Goal: Task Accomplishment & Management: Manage account settings

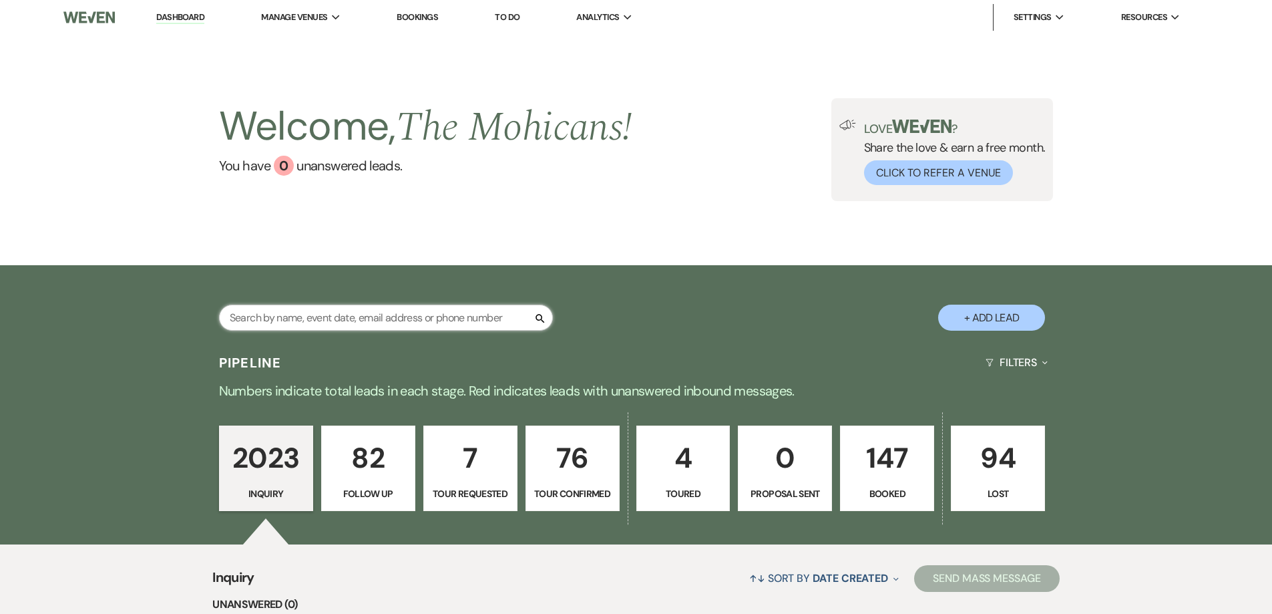
click at [417, 310] on input "text" at bounding box center [386, 317] width 334 height 26
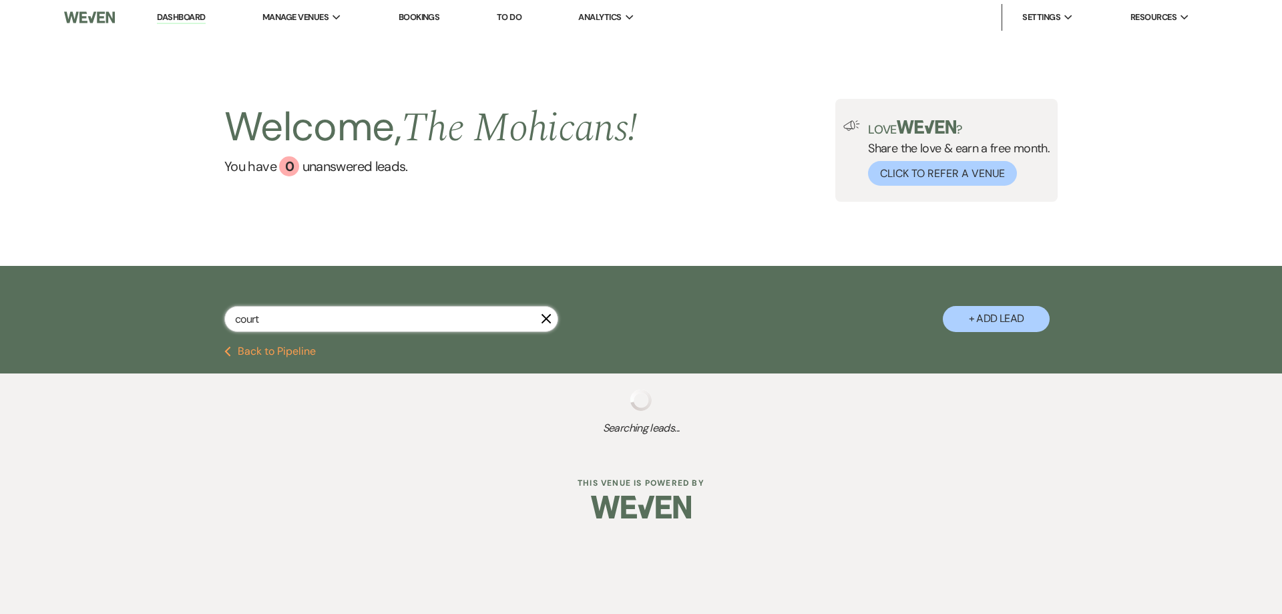
type input "courtn"
select select "8"
select select "9"
select select "8"
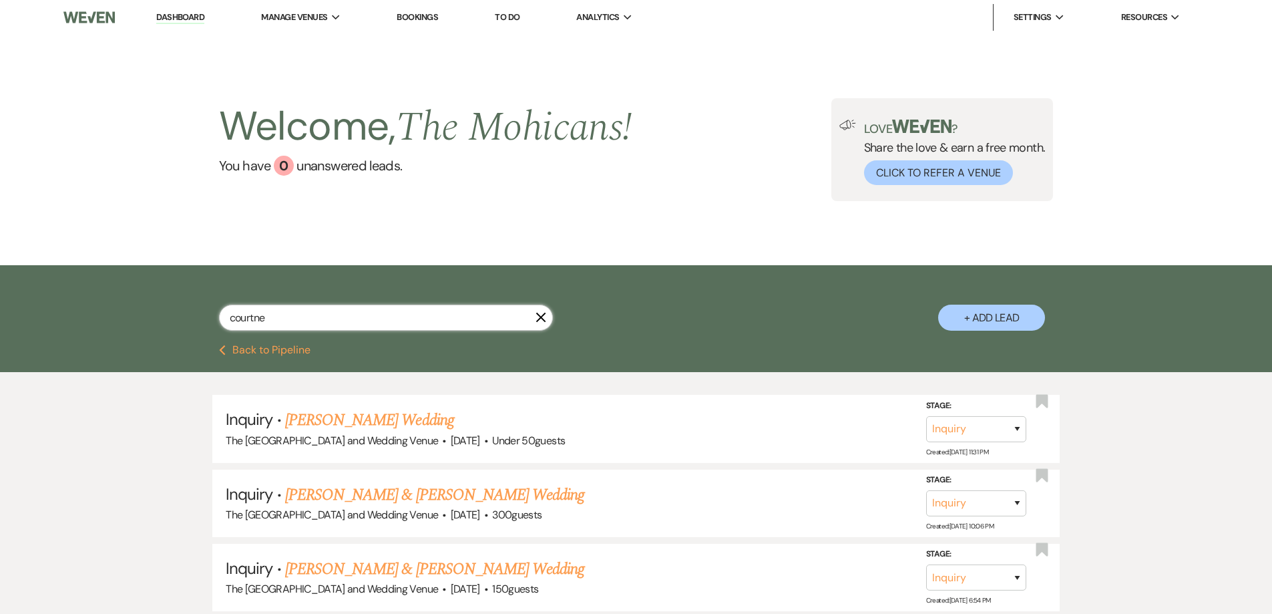
type input "courtney"
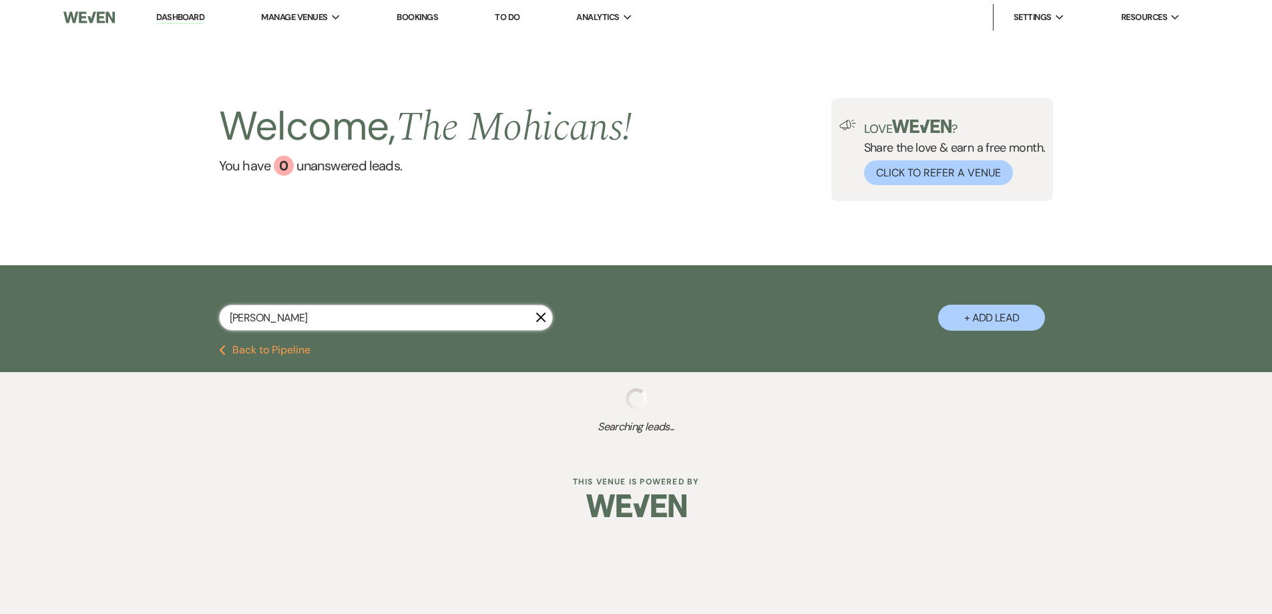
select select "8"
select select "9"
select select "8"
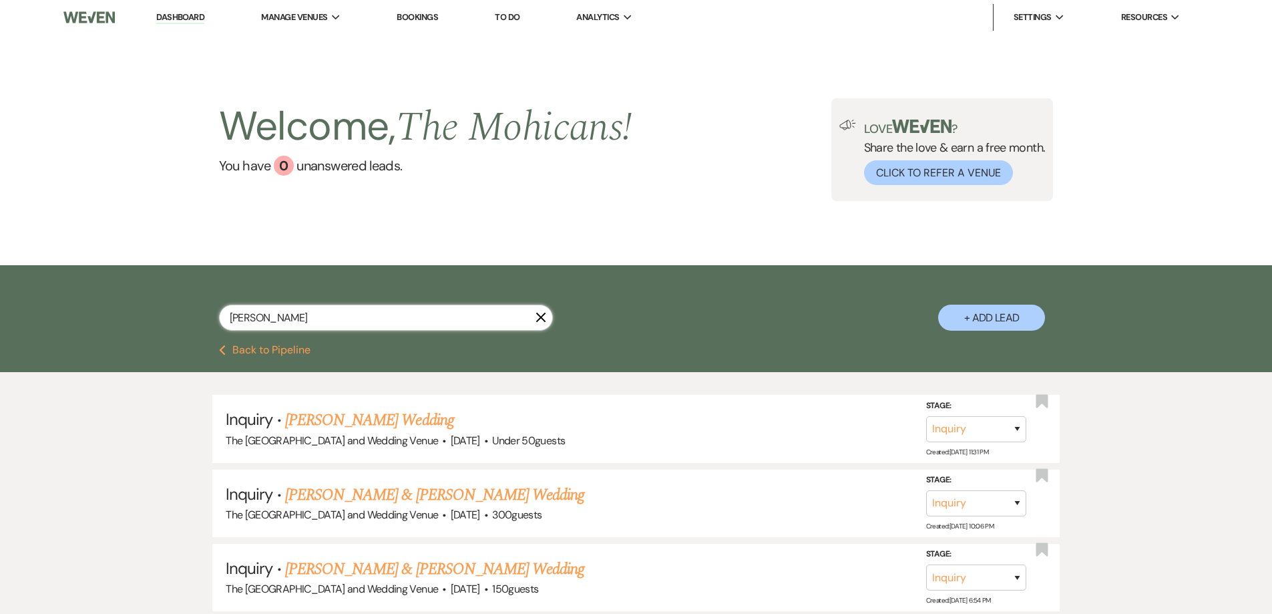
type input "courtney b"
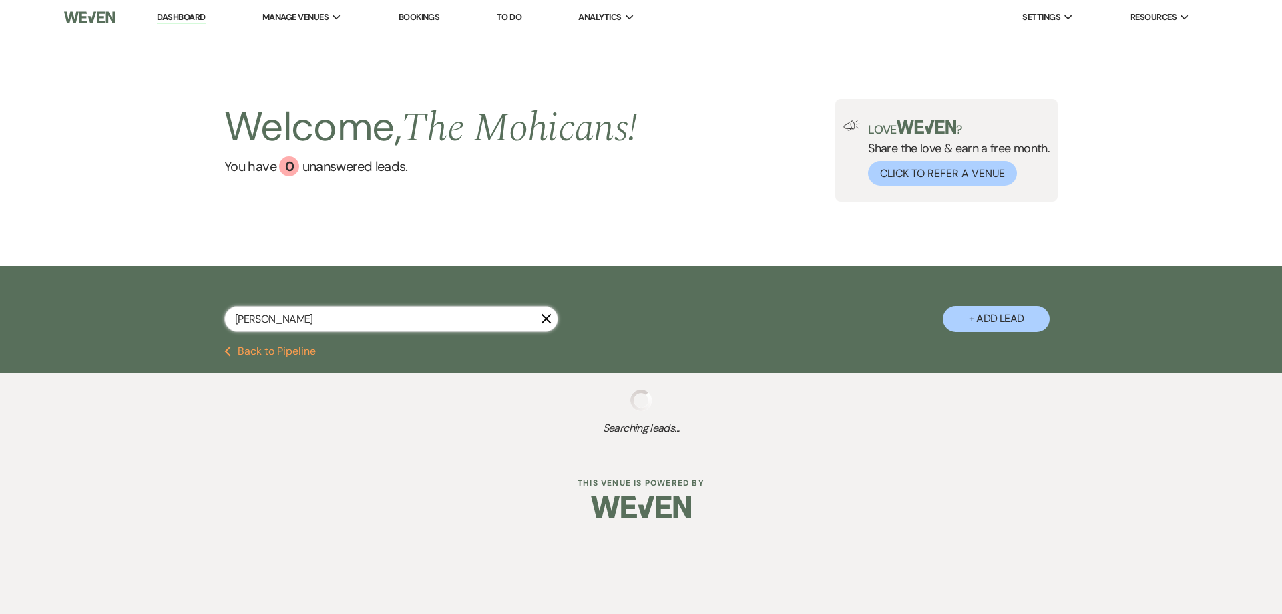
select select "4"
select select "8"
select select "4"
select select "8"
select select "4"
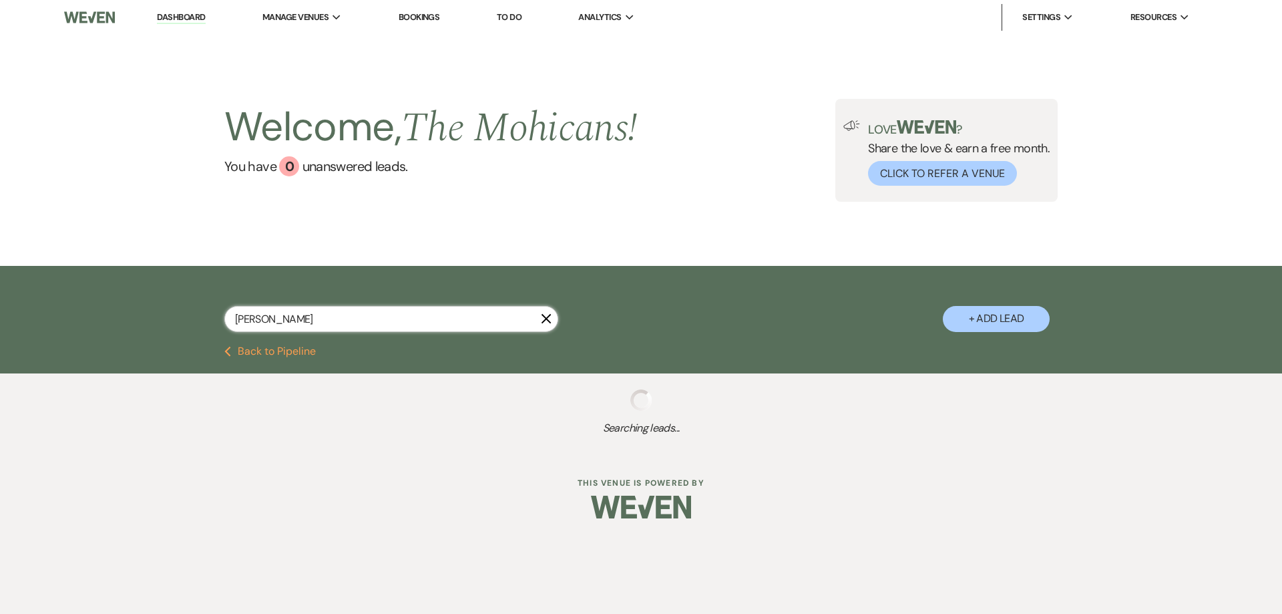
select select "4"
select select "9"
select select "4"
select select "9"
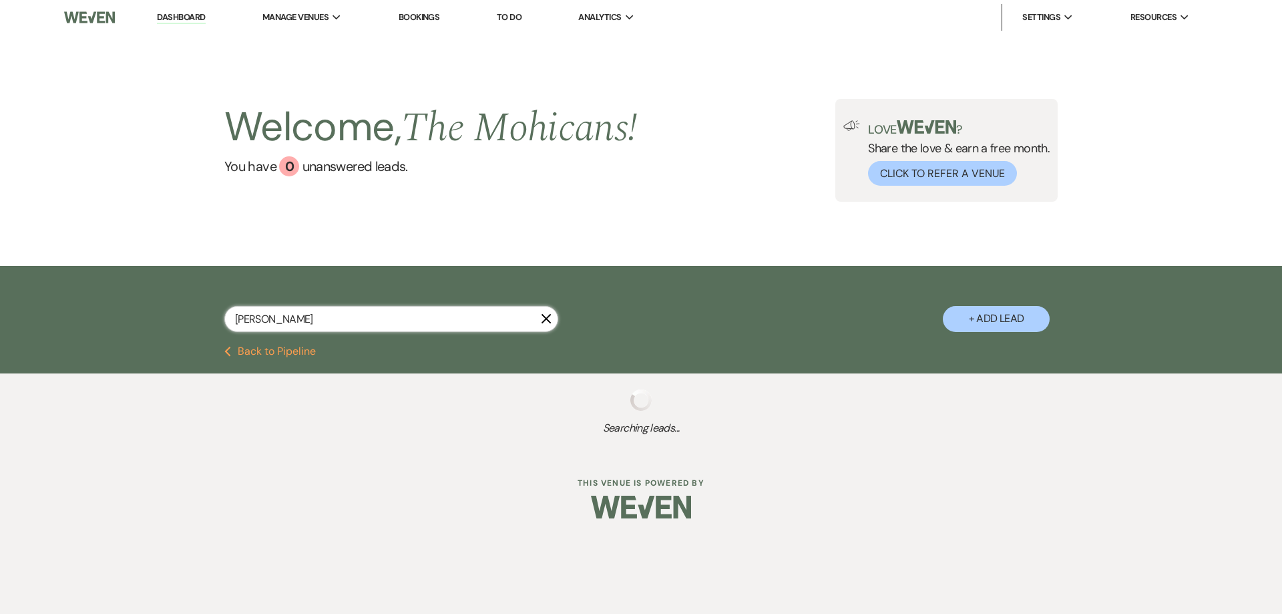
select select "9"
select select "8"
select select "9"
select select "4"
select select "8"
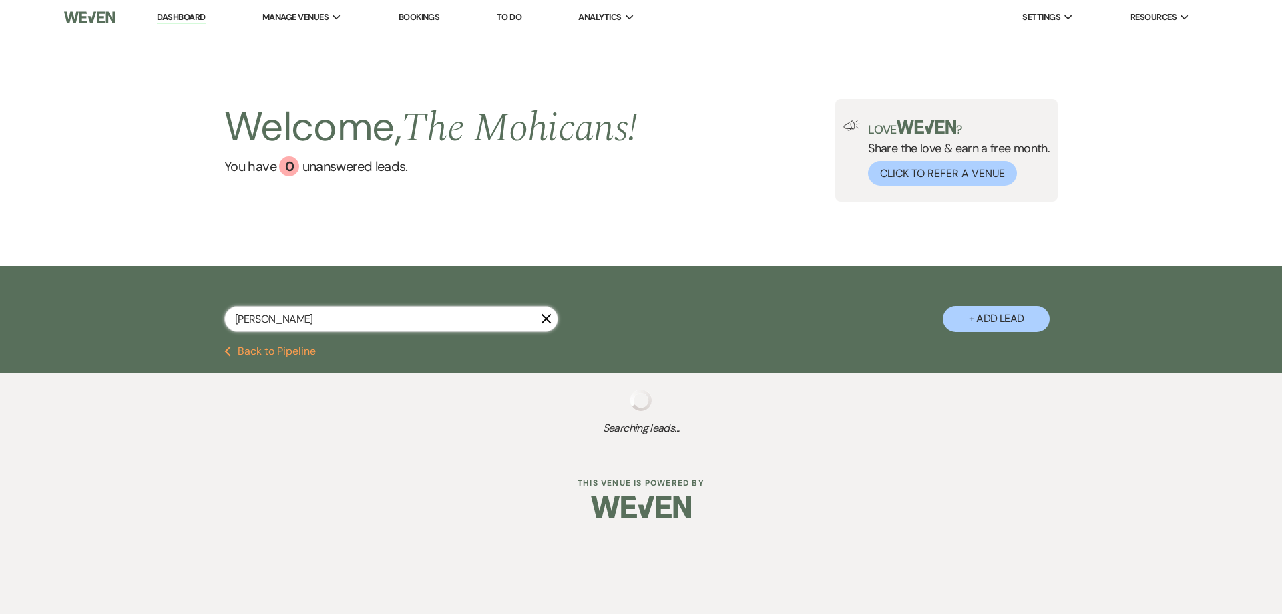
select select "8"
select select "4"
select select "8"
select select "2"
select select "9"
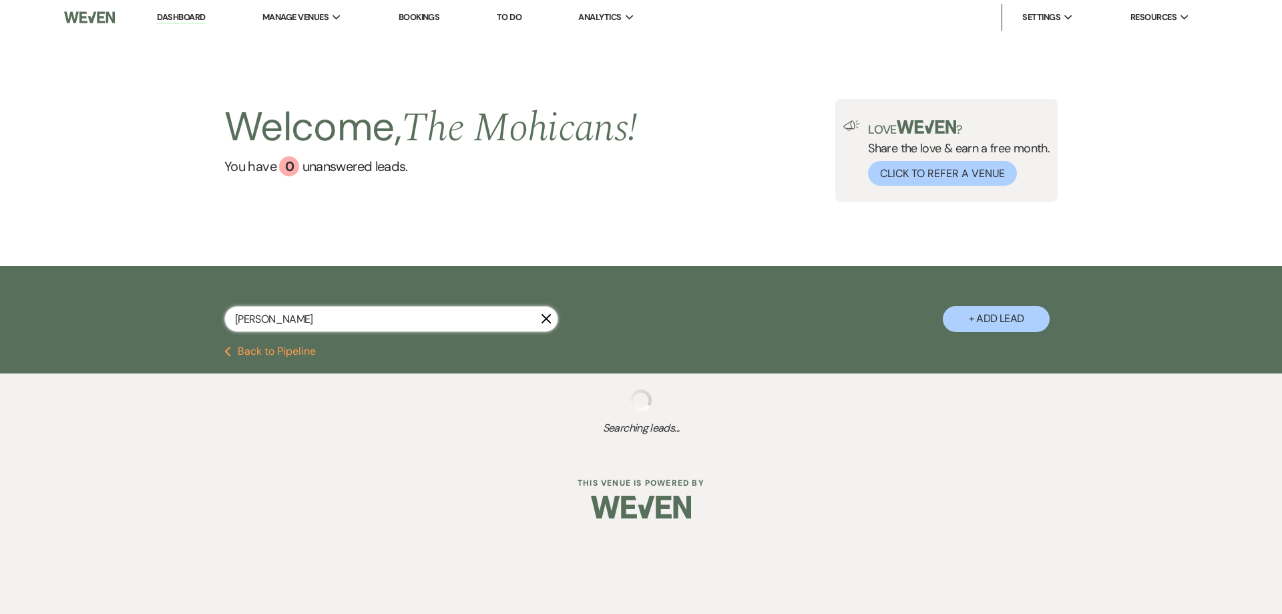
select select "9"
select select "4"
select select "8"
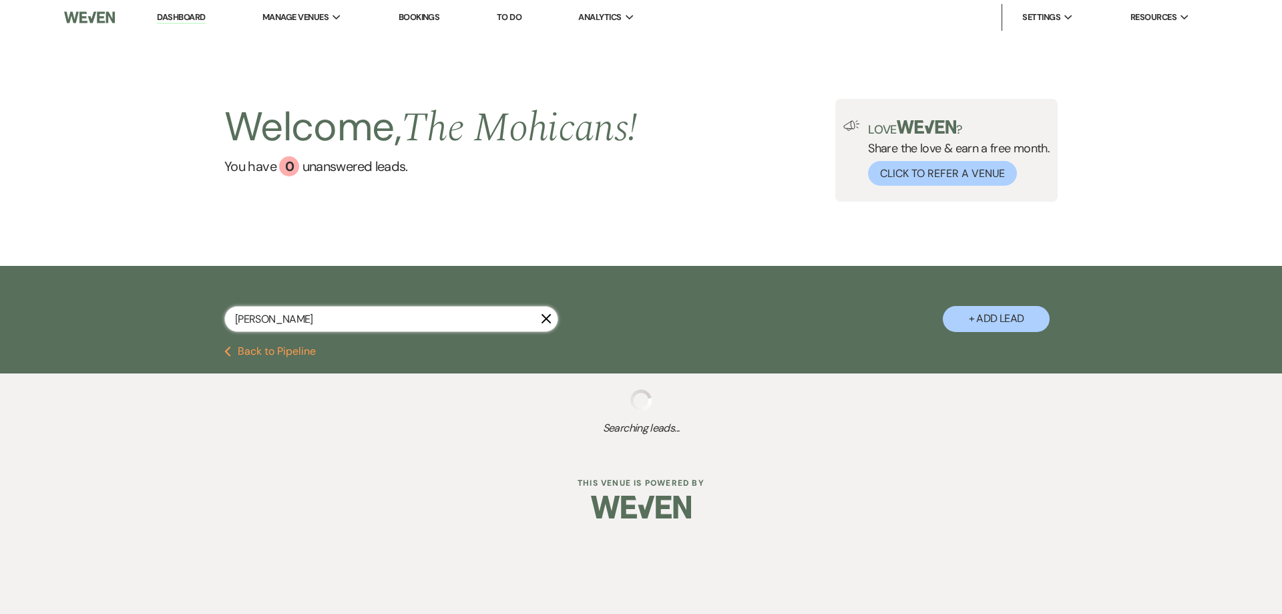
select select "8"
select select "4"
select select "9"
select select "8"
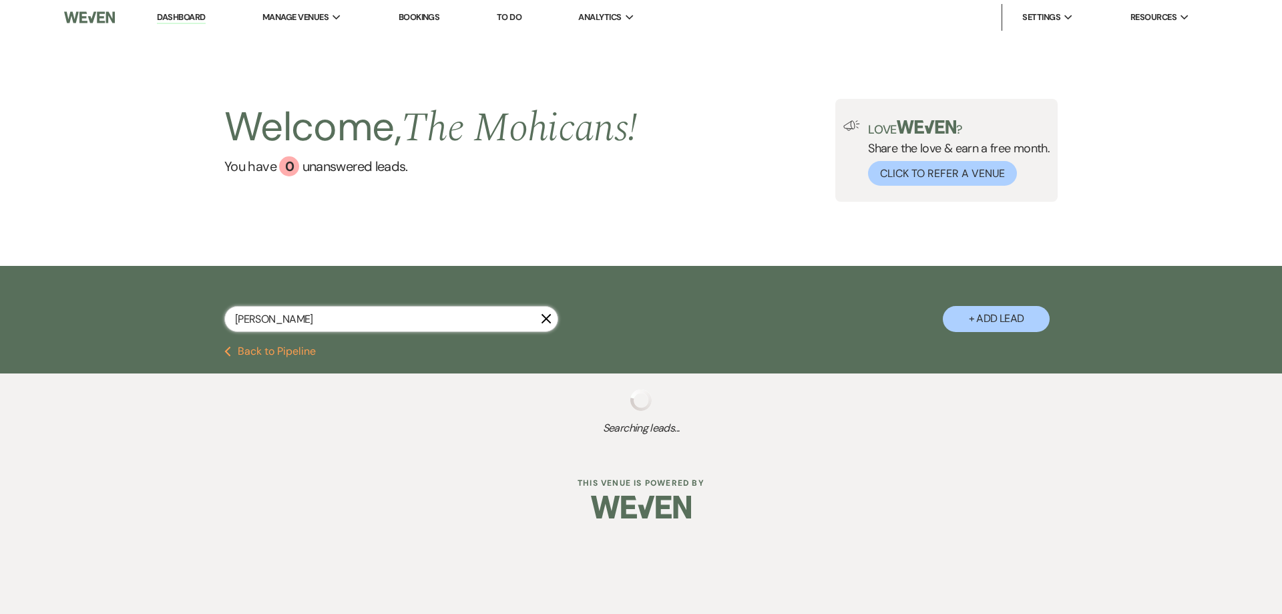
select select "9"
select select "8"
select select "4"
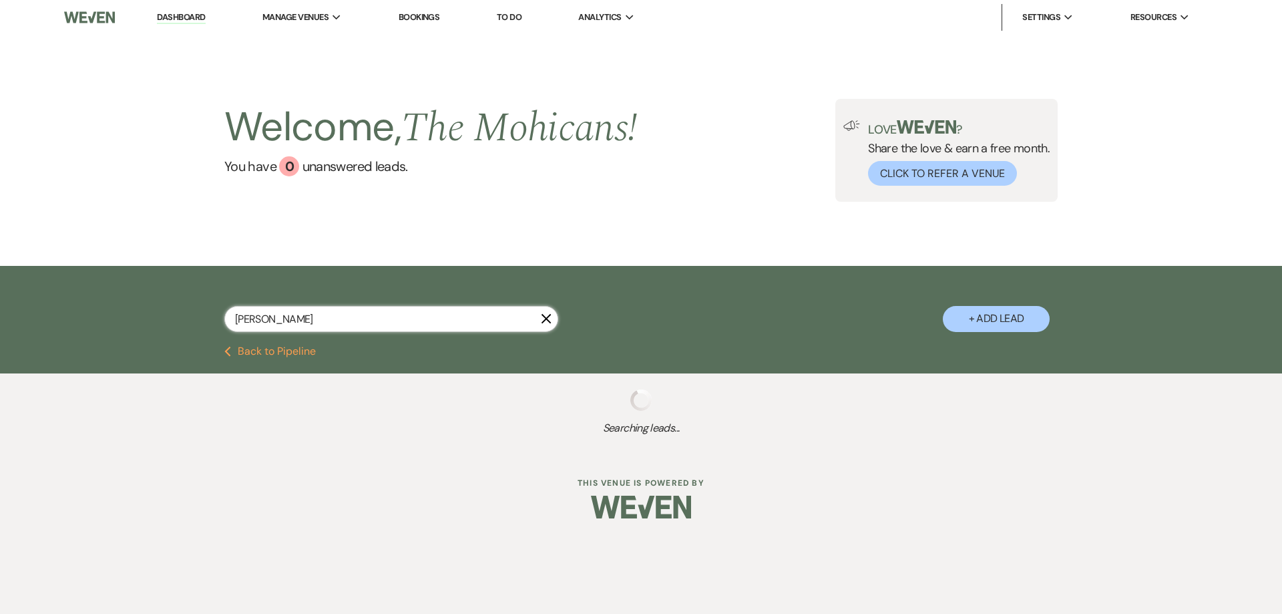
select select "8"
select select "4"
select select "9"
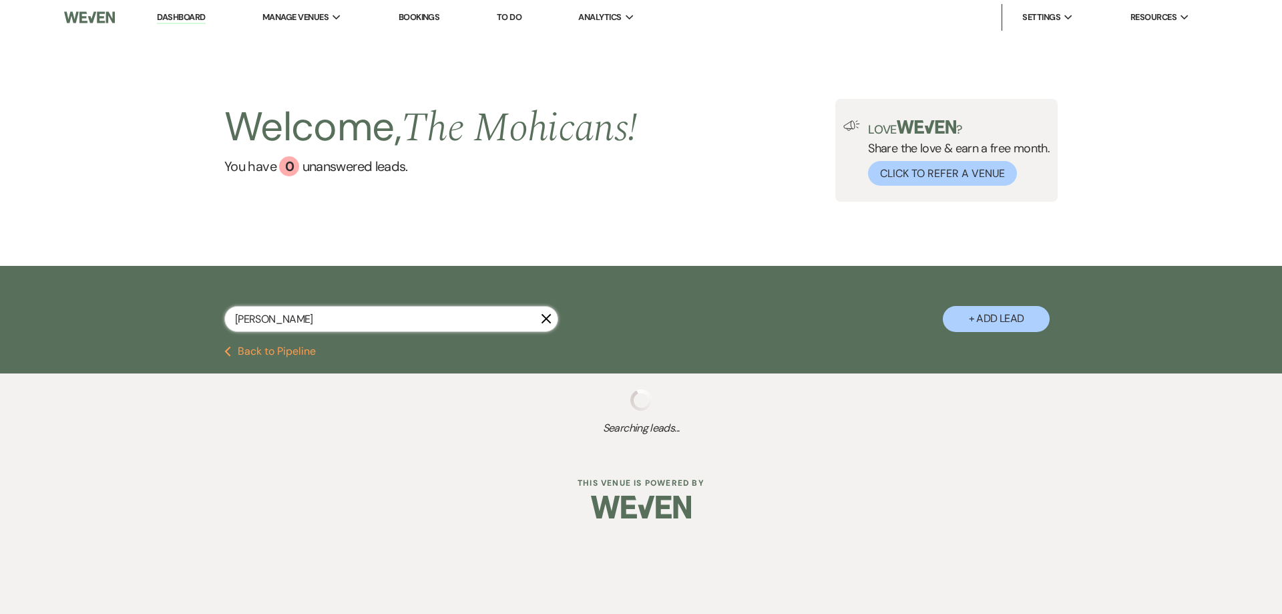
select select "9"
select select "8"
select select "9"
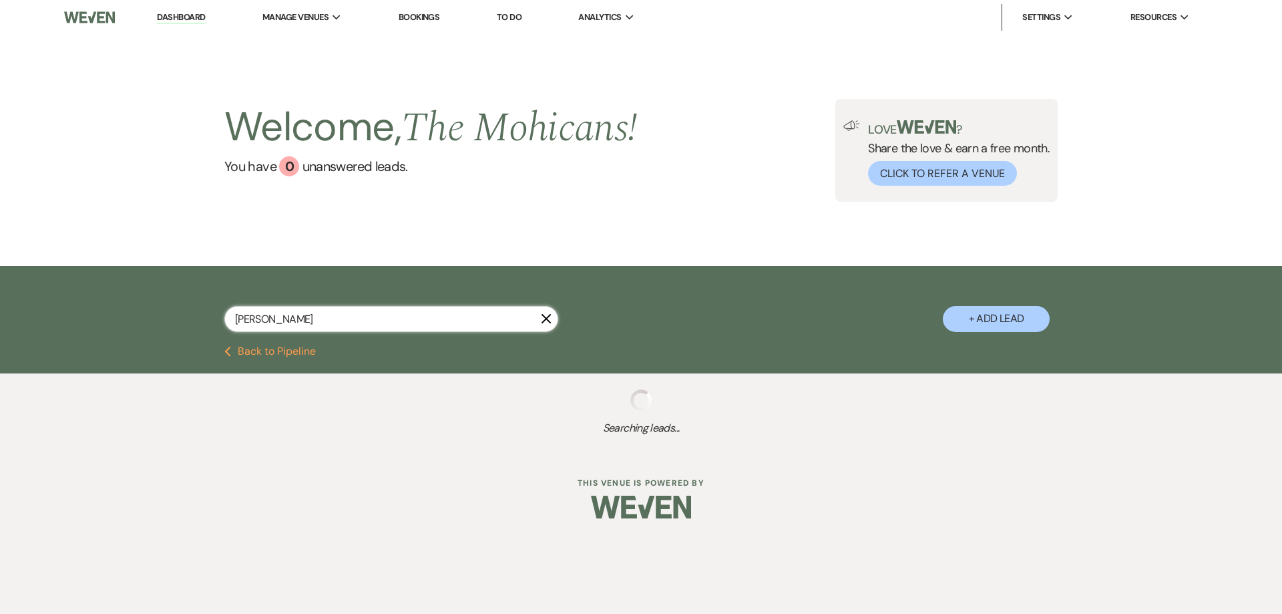
select select "8"
select select "6"
select select "4"
select select "8"
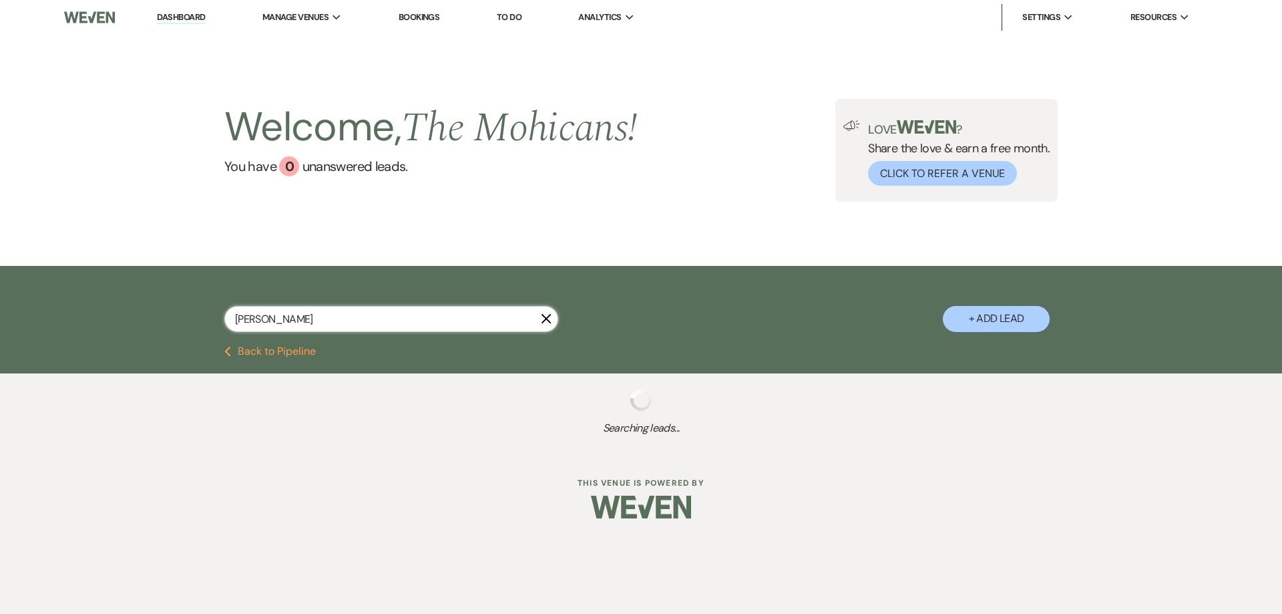
select select "8"
select select "9"
select select "8"
select select "9"
select select "8"
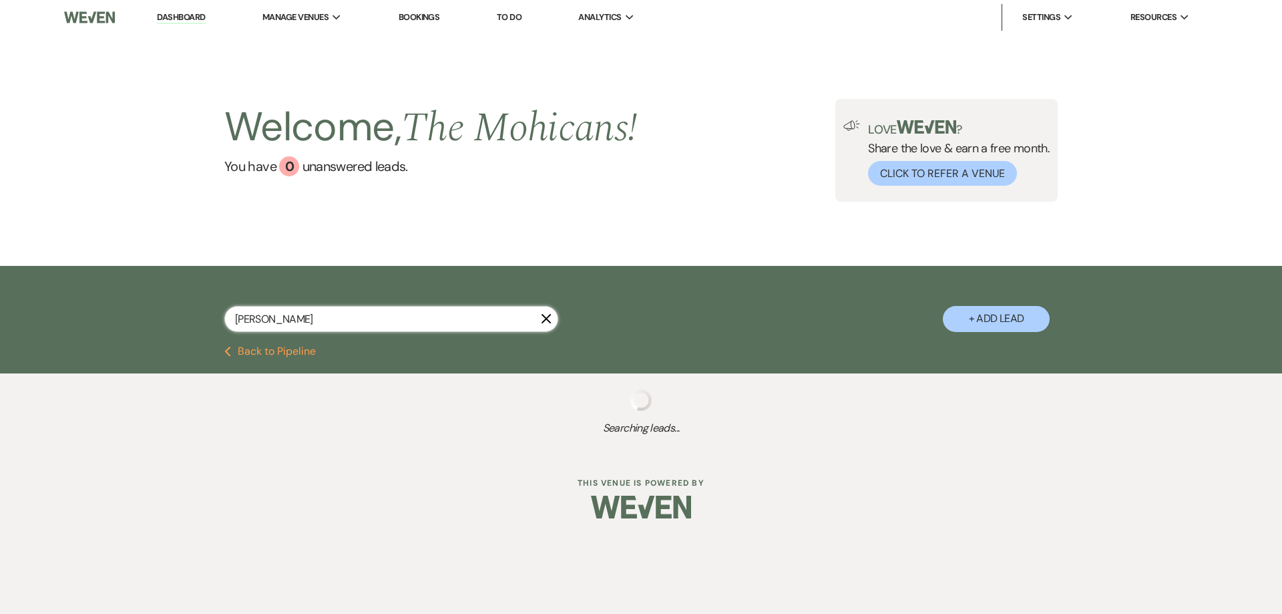
select select "1"
select select "9"
select select "4"
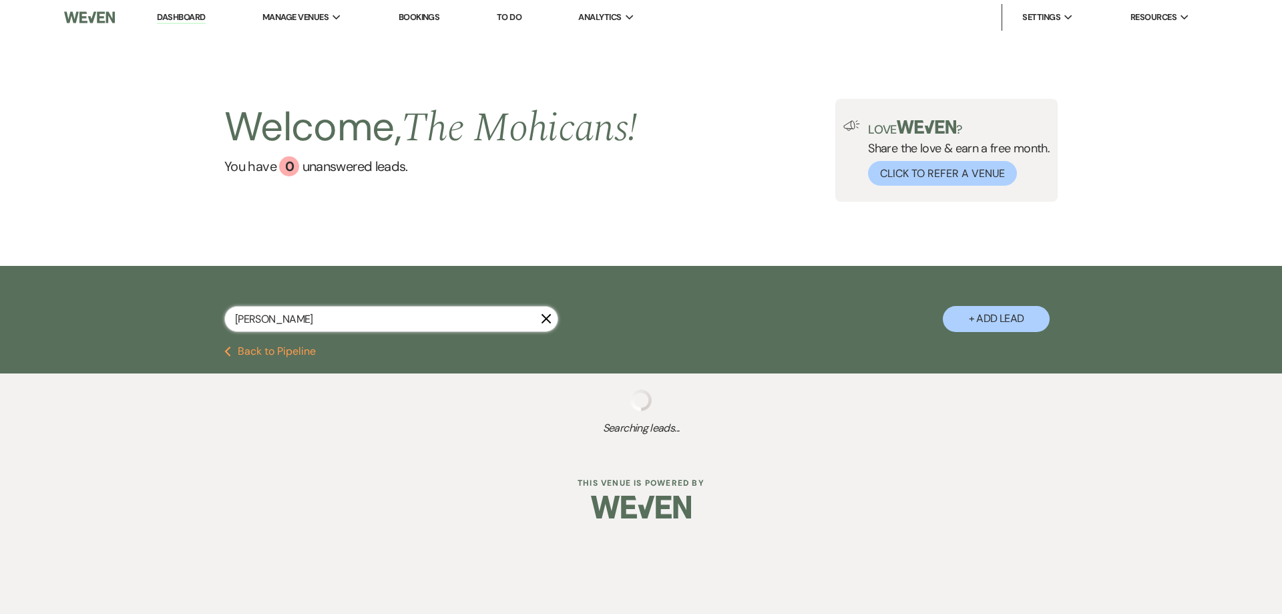
select select "4"
select select "8"
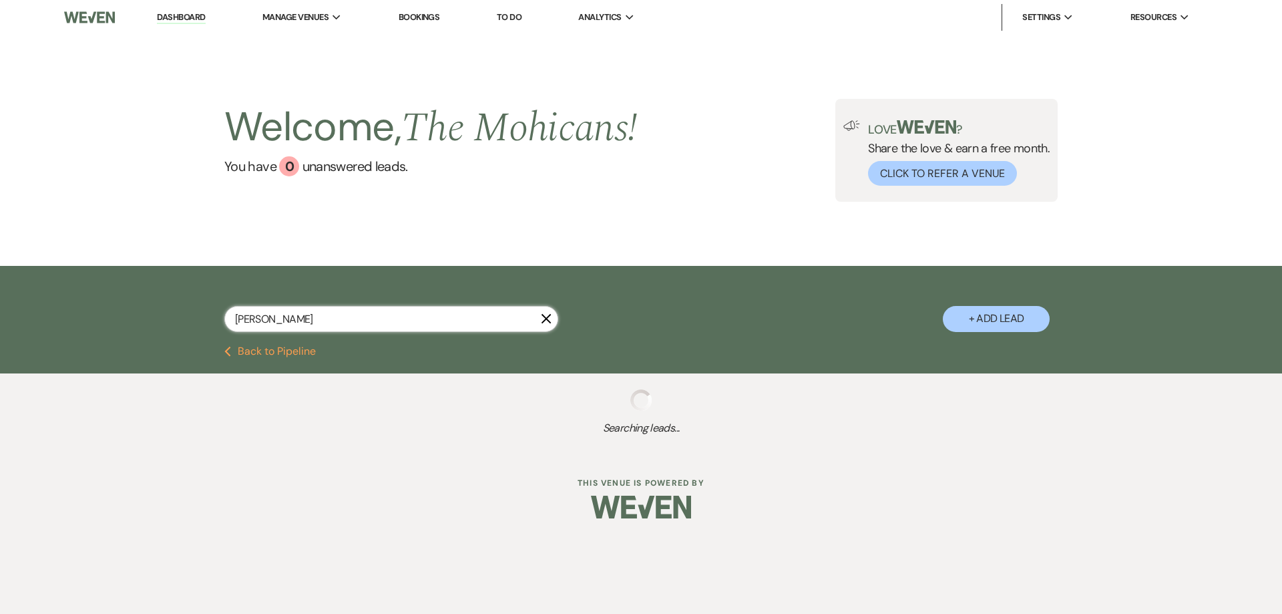
select select "7"
select select "8"
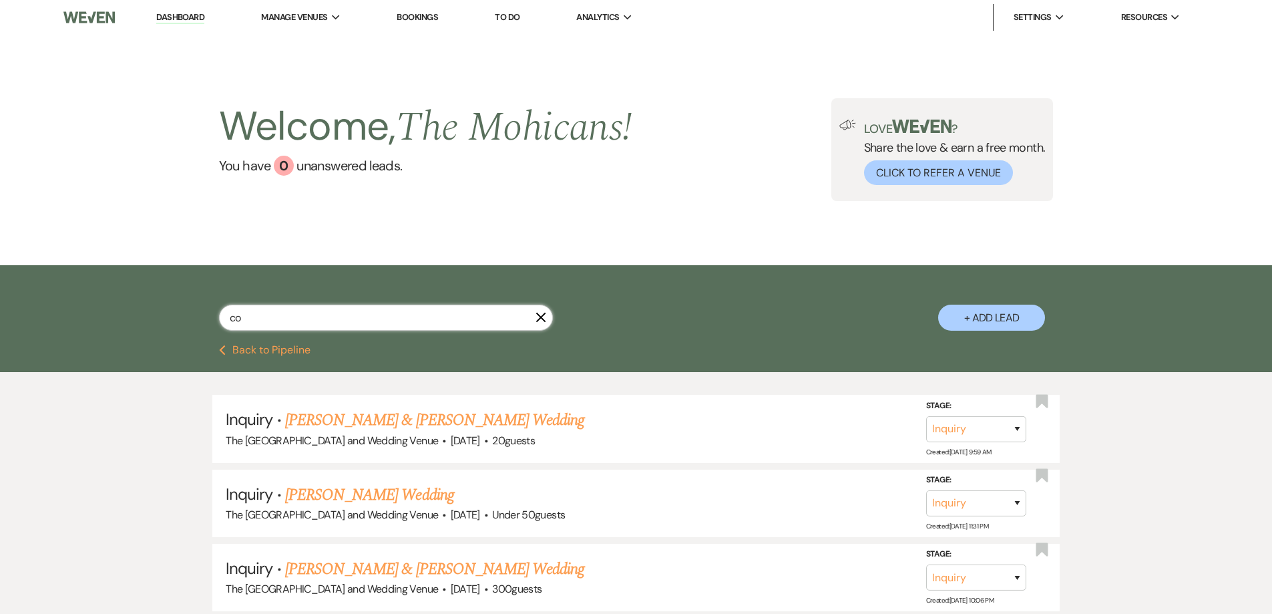
type input "c"
type input "brandon y"
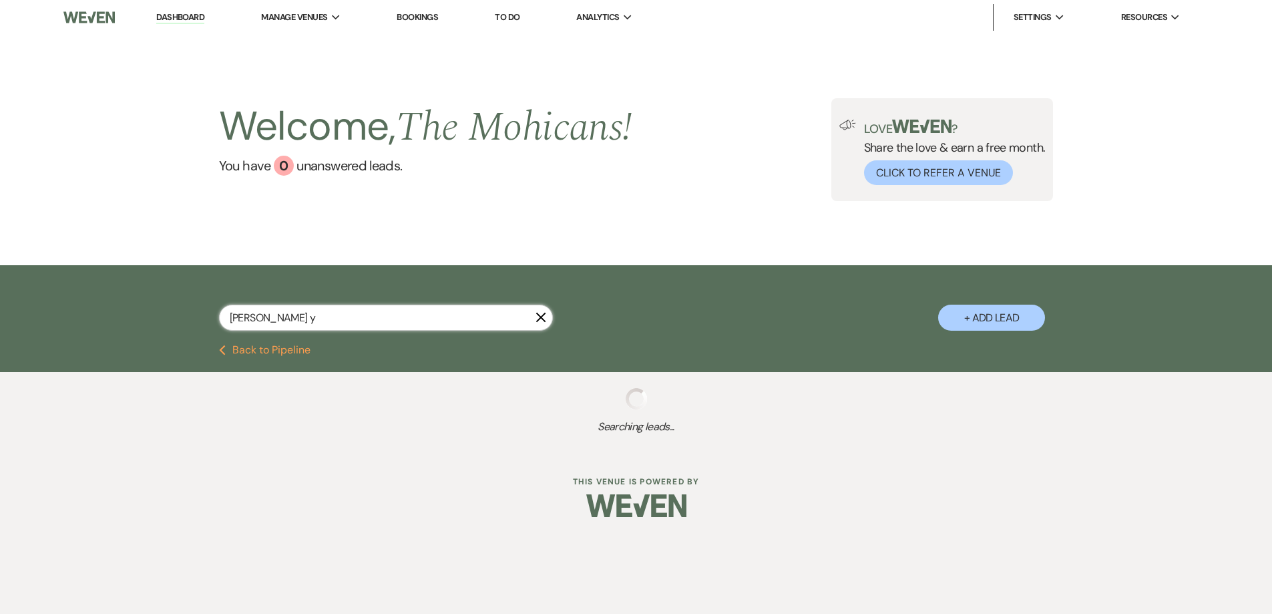
select select "9"
select select "8"
select select "4"
select select "9"
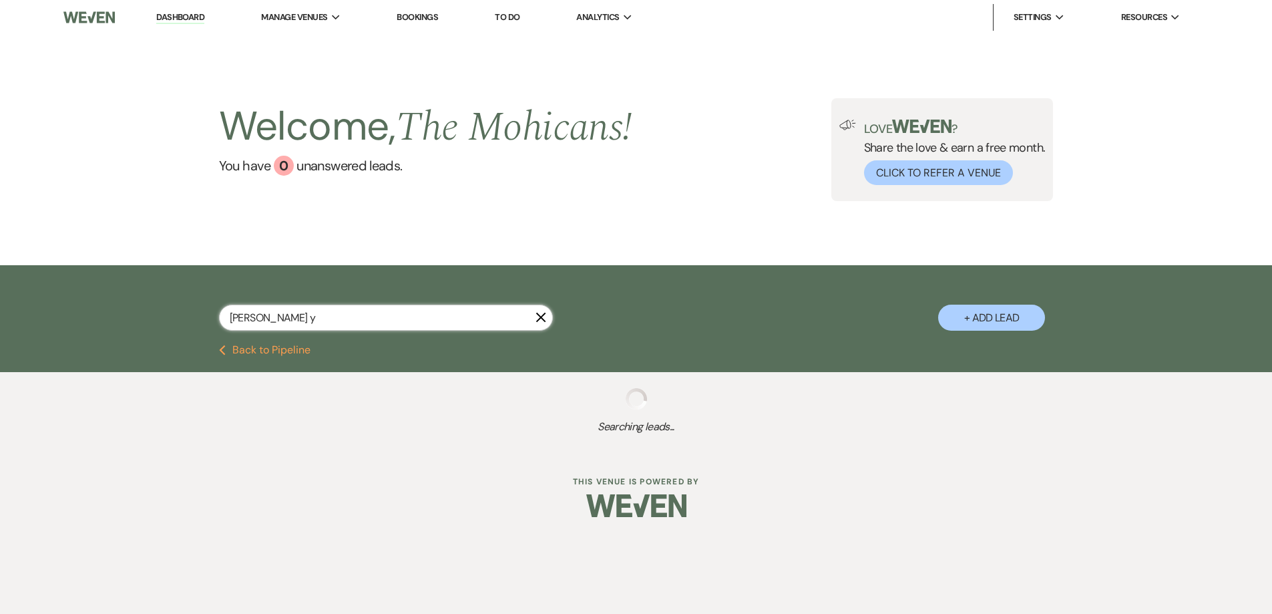
select select "4"
select select "9"
select select "4"
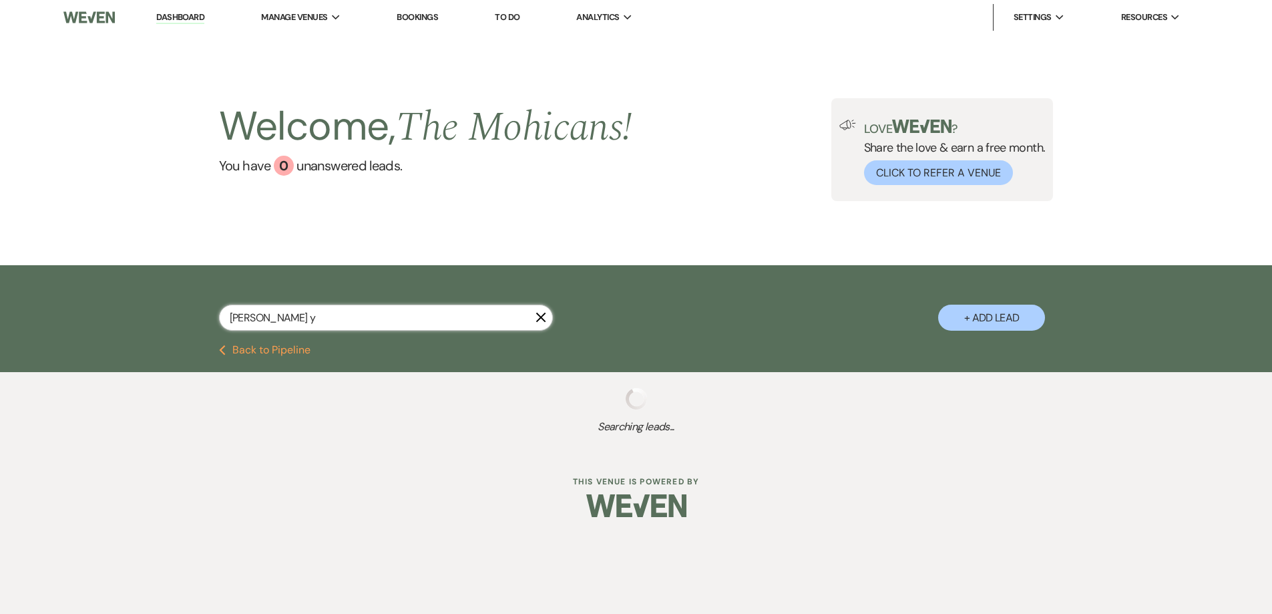
select select "9"
select select "4"
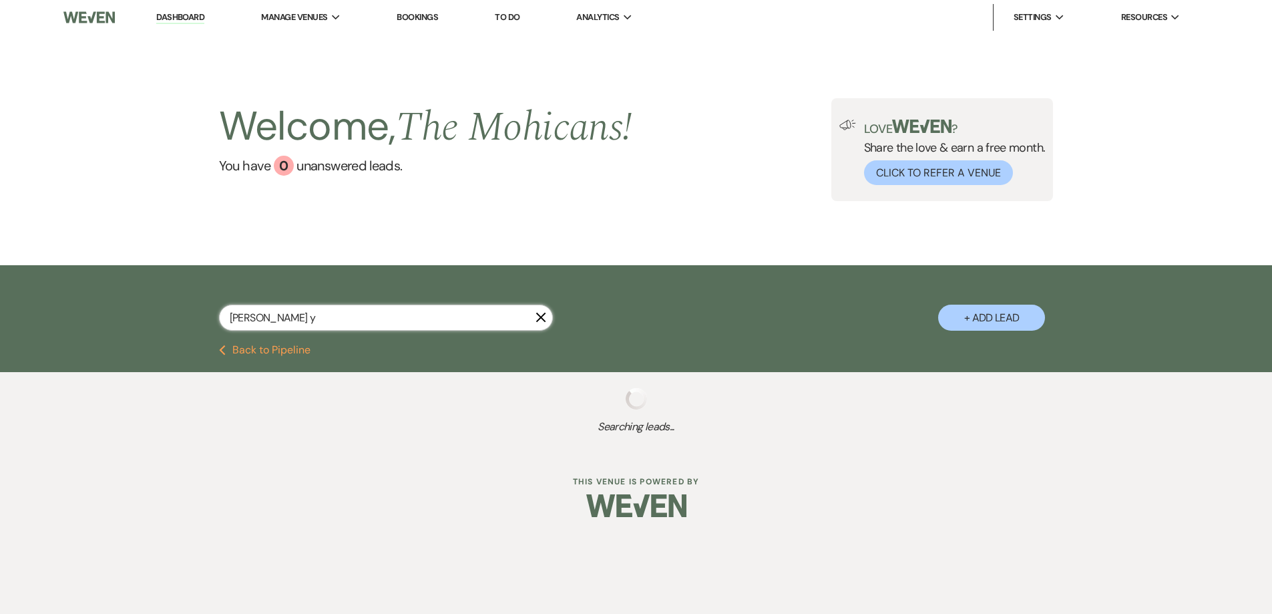
select select "4"
select select "9"
select select "8"
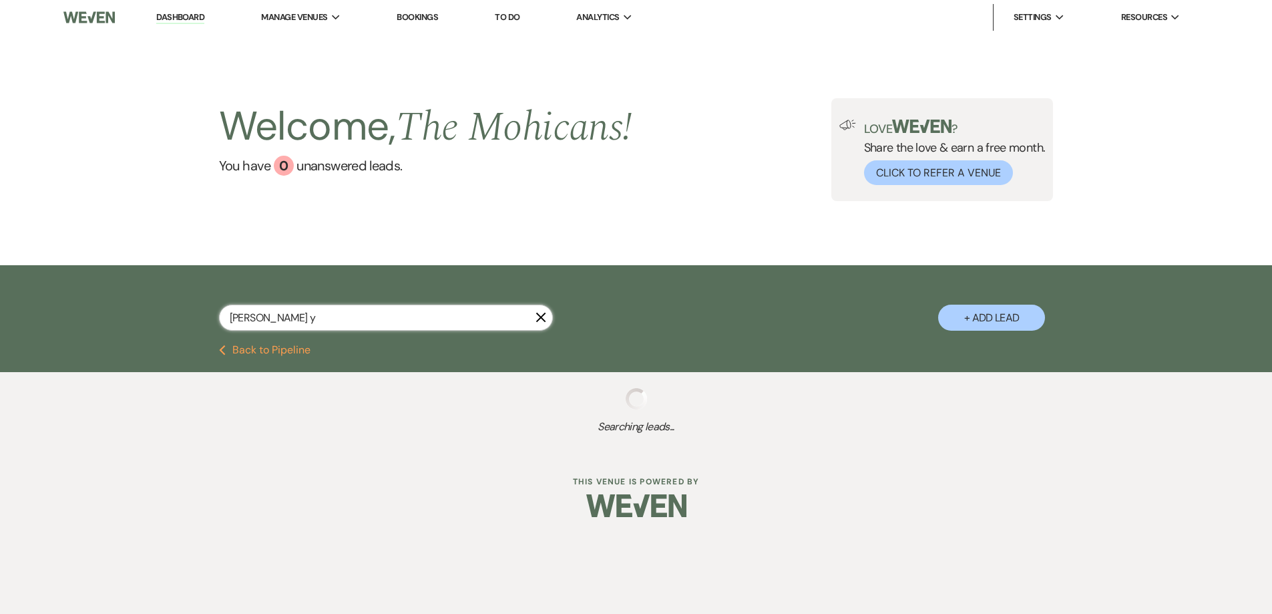
select select "4"
select select "8"
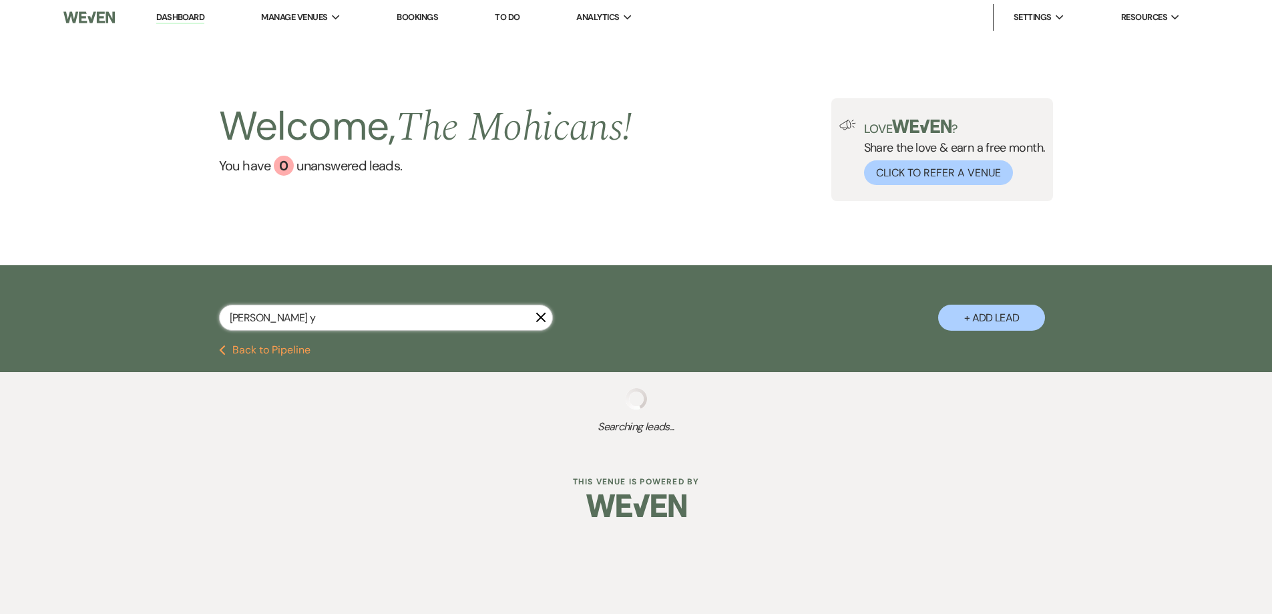
select select "4"
select select "8"
select select "9"
select select "8"
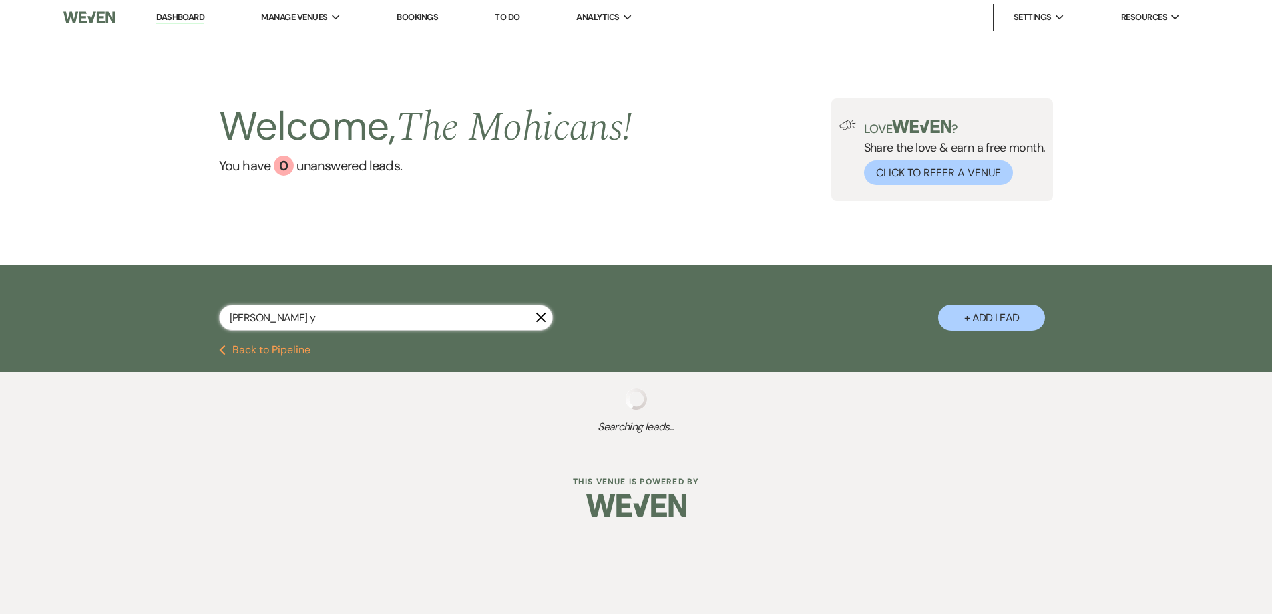
select select "10"
select select "4"
select select "9"
select select "4"
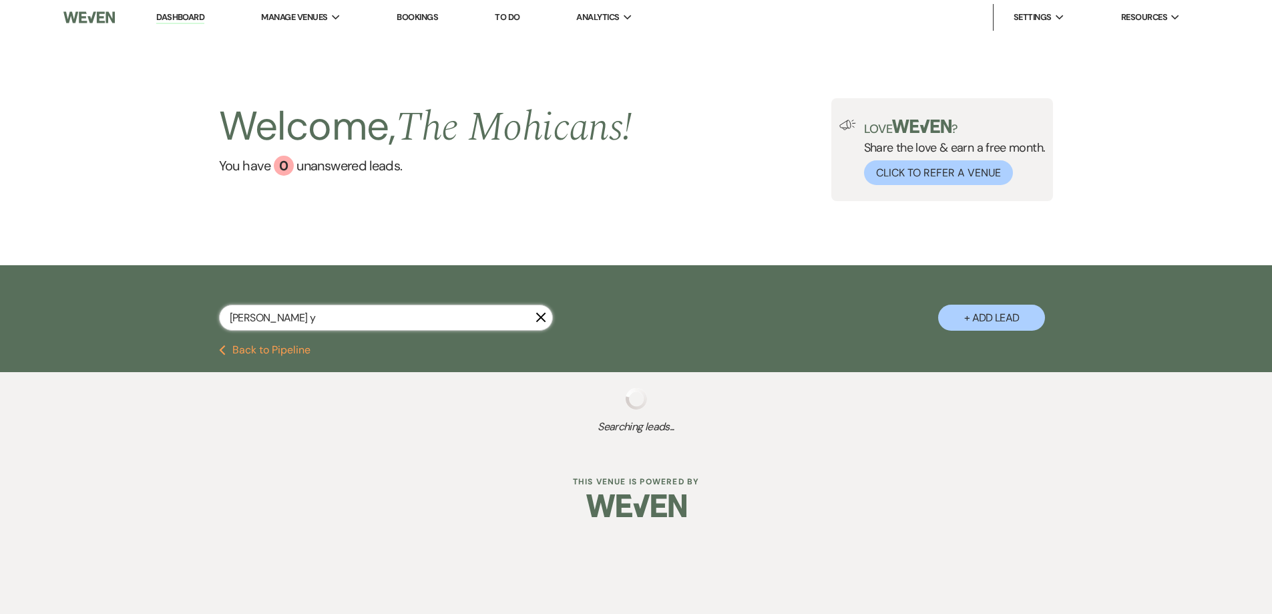
select select "4"
select select "9"
select select "8"
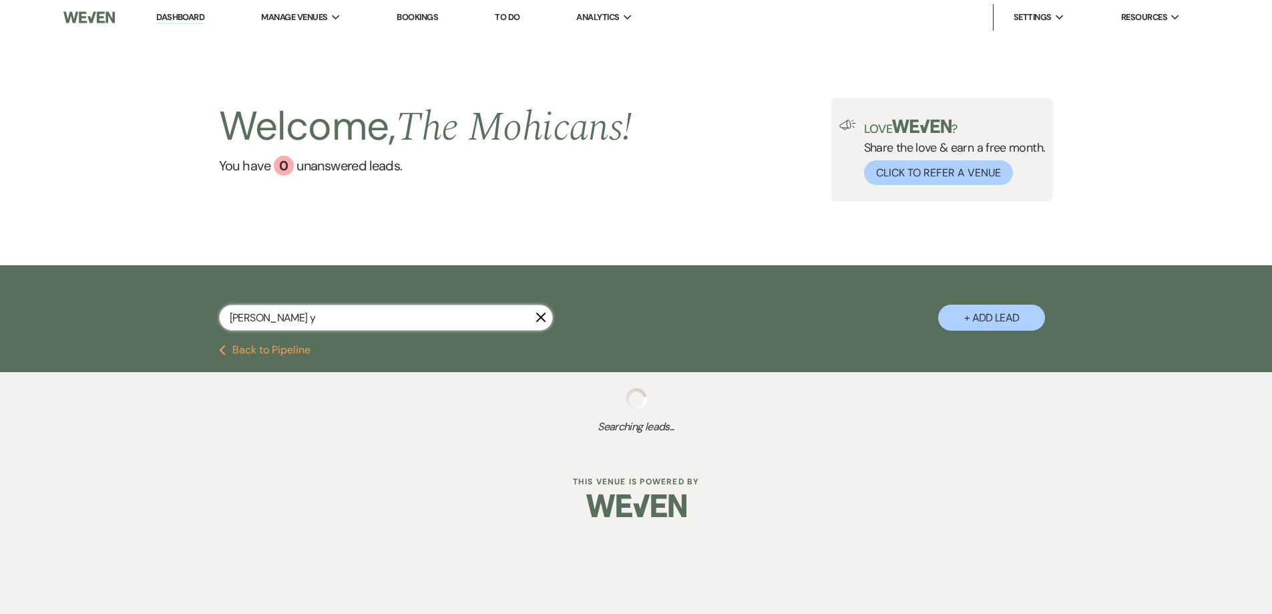
select select "4"
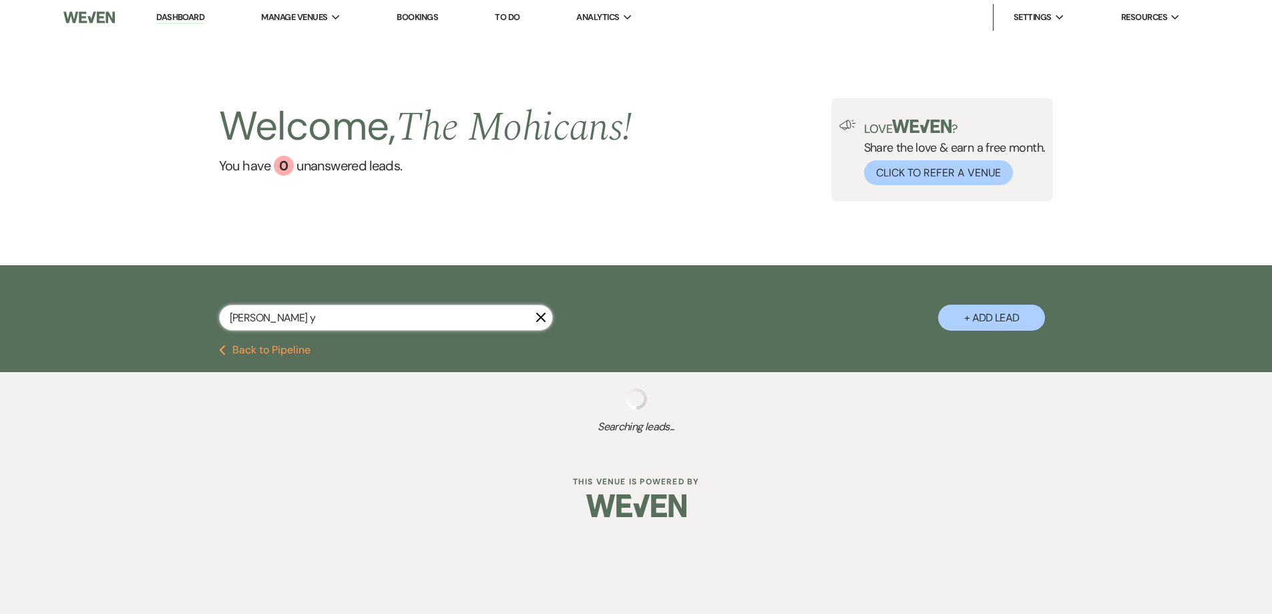
select select "8"
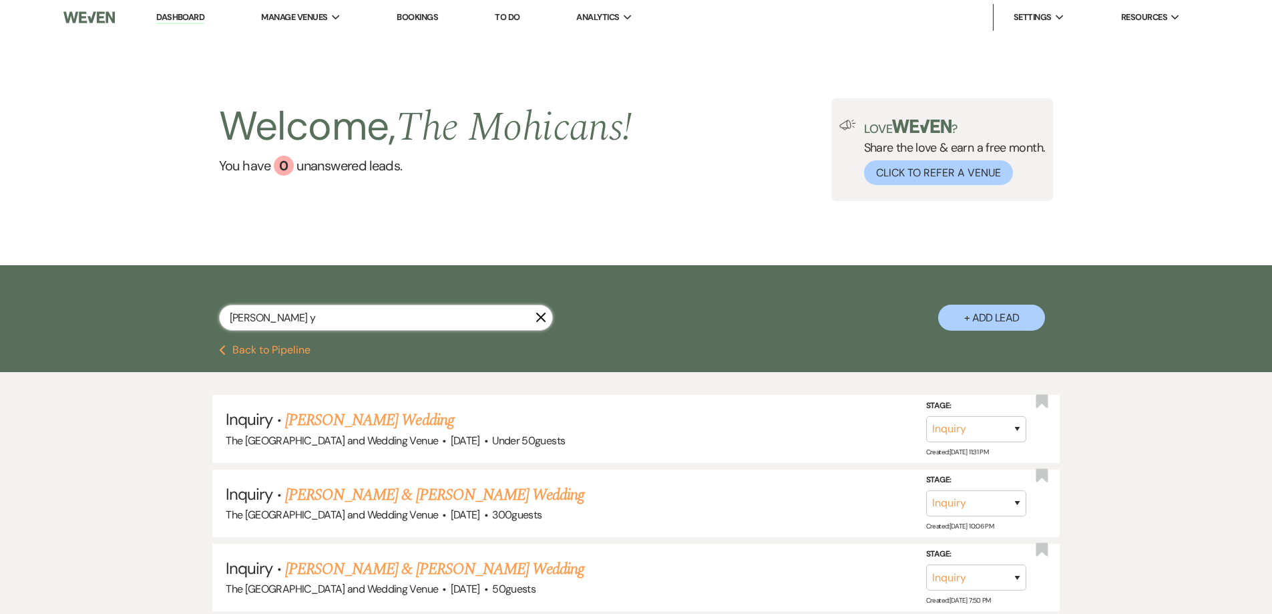
type input "brandon y"
click at [536, 319] on icon "X" at bounding box center [541, 317] width 11 height 11
click at [546, 315] on icon "X" at bounding box center [541, 317] width 11 height 11
click at [538, 317] on icon "X" at bounding box center [541, 317] width 11 height 11
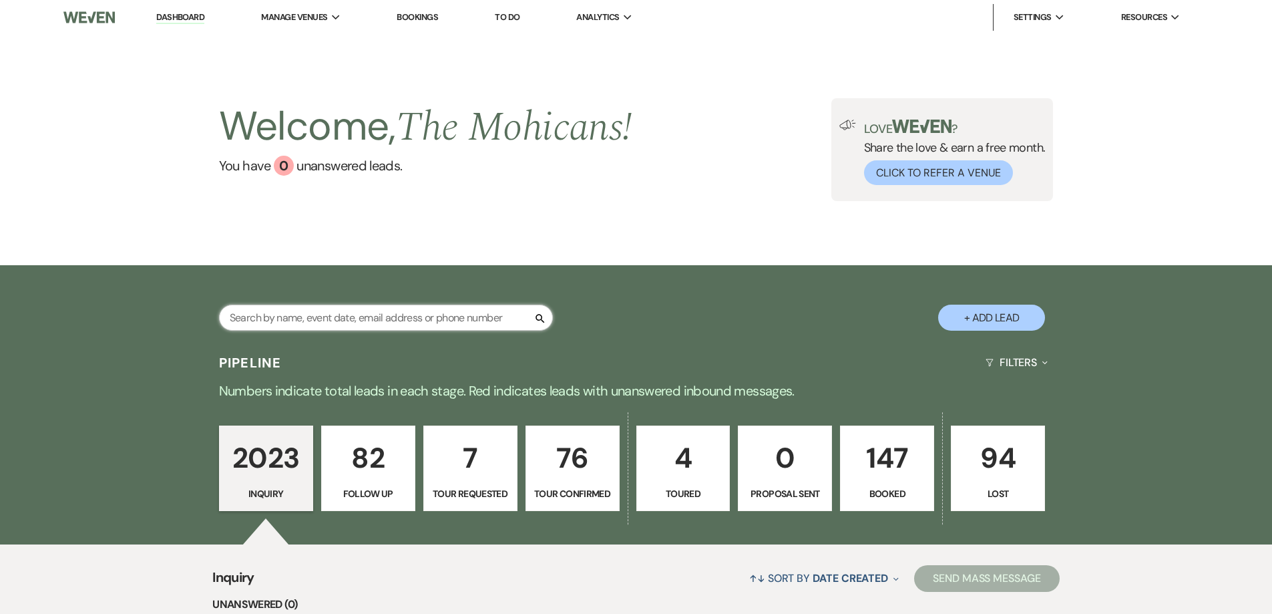
click at [463, 324] on input "text" at bounding box center [386, 317] width 334 height 26
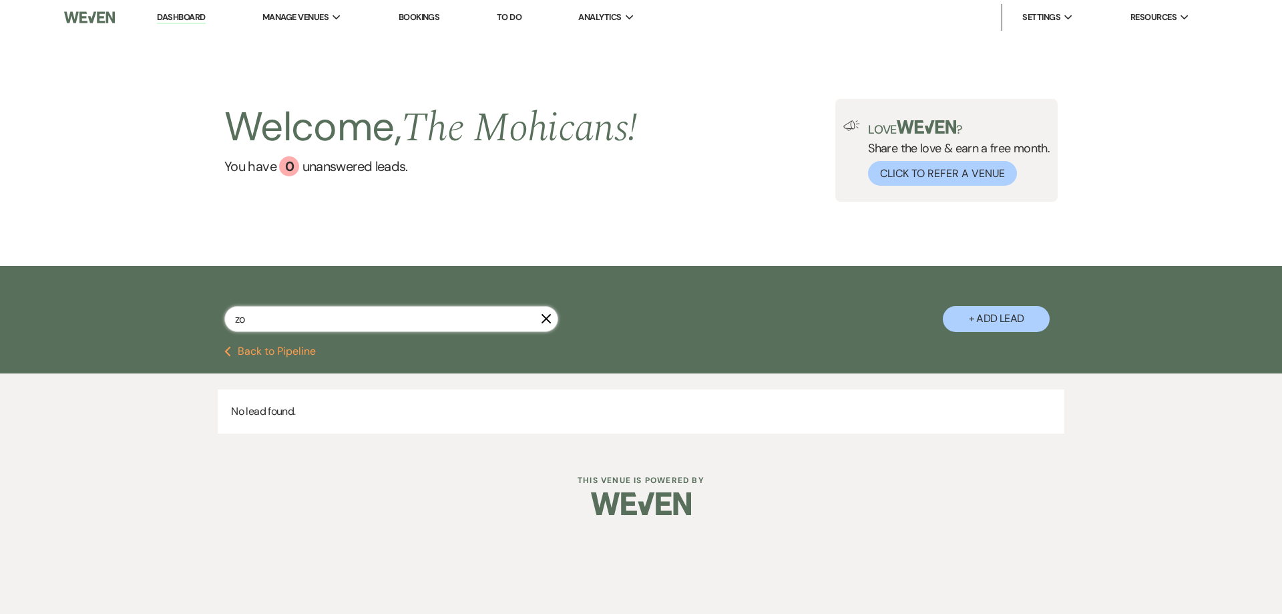
type input "z"
click at [228, 347] on icon "Previous" at bounding box center [227, 351] width 7 height 11
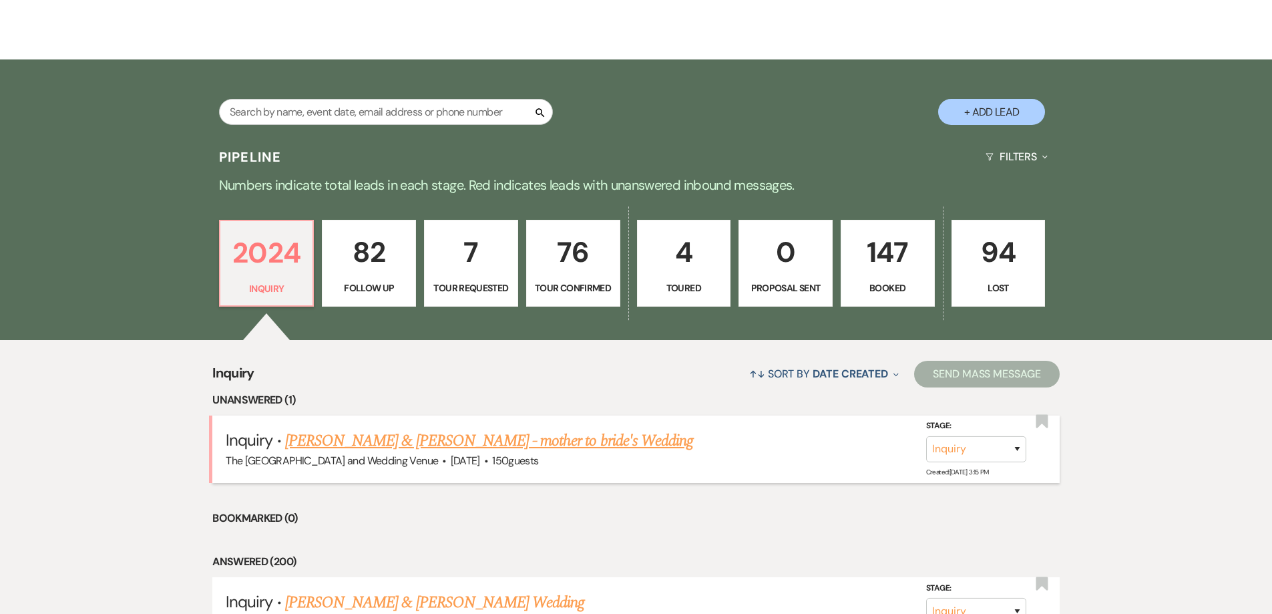
scroll to position [206, 0]
click at [551, 439] on link "[PERSON_NAME] & [PERSON_NAME] - mother to bride's Wedding" at bounding box center [489, 440] width 408 height 24
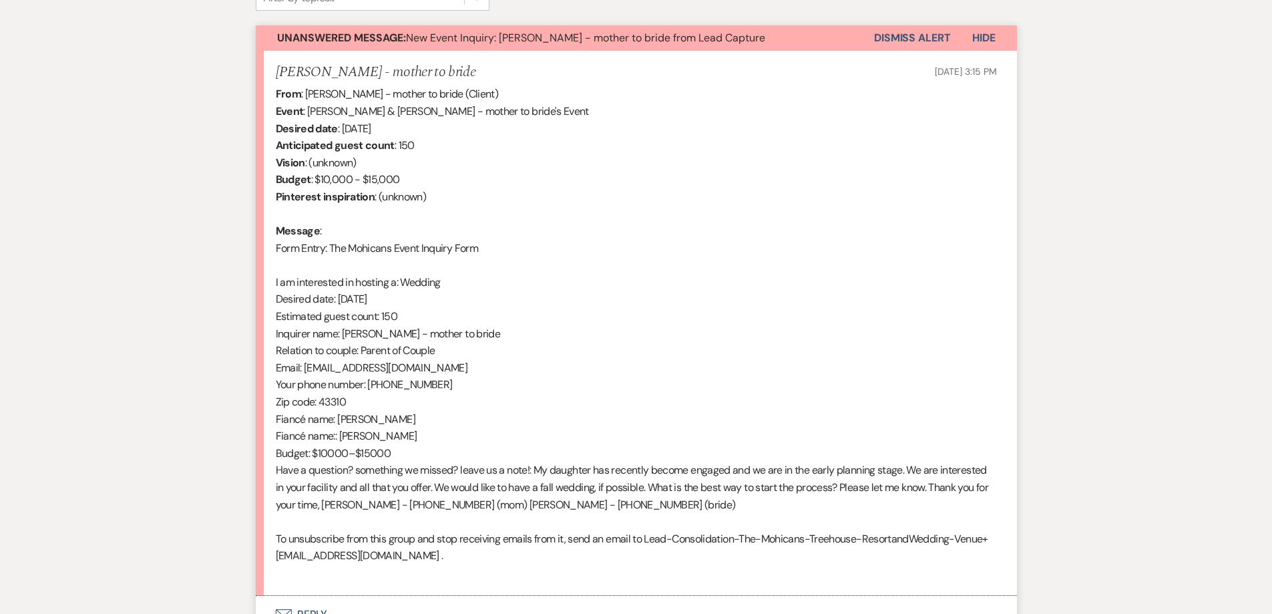
scroll to position [471, 0]
click at [911, 40] on button "Dismiss Alert" at bounding box center [912, 38] width 77 height 25
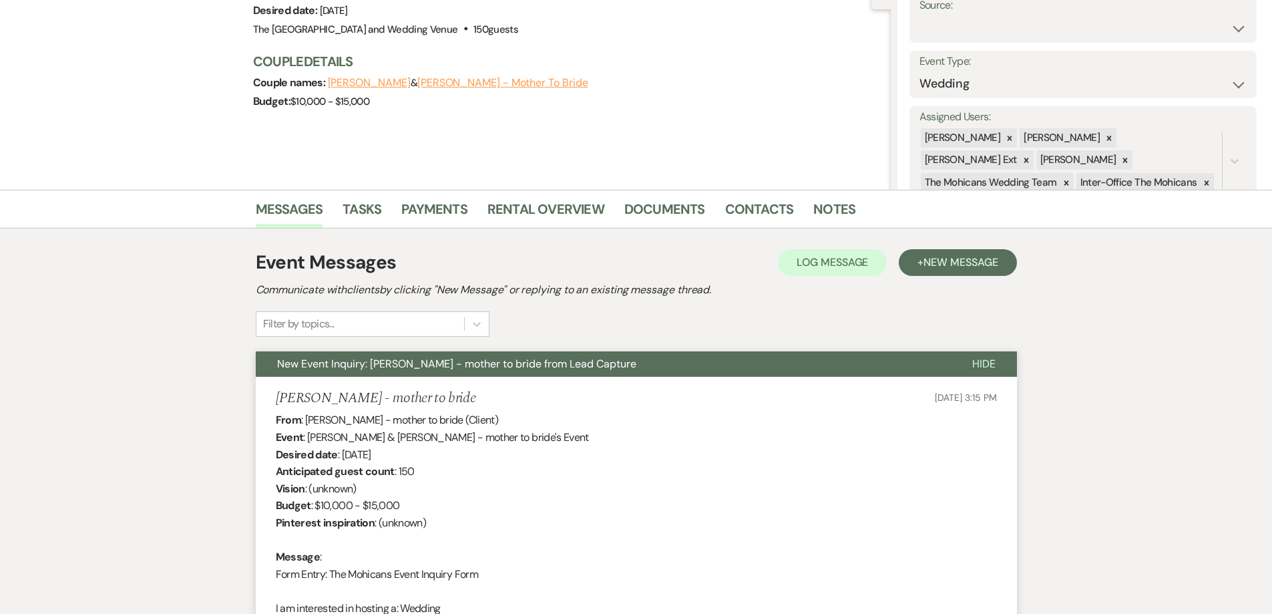
scroll to position [0, 0]
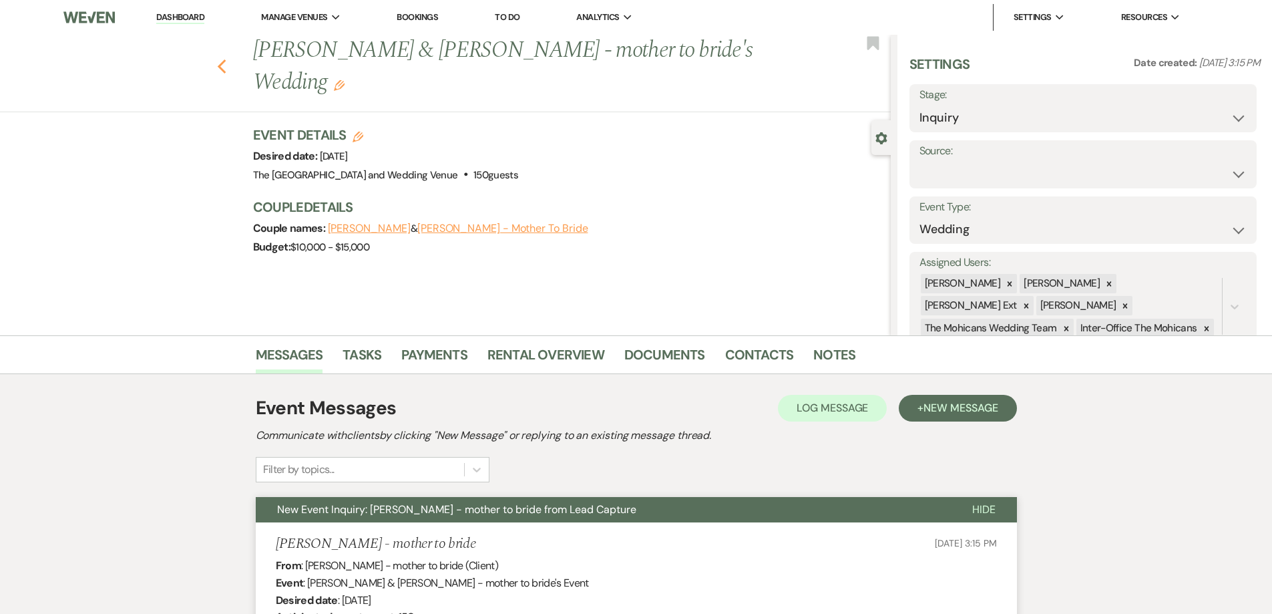
click at [226, 68] on use "button" at bounding box center [221, 66] width 9 height 15
